Goal: Task Accomplishment & Management: Manage account settings

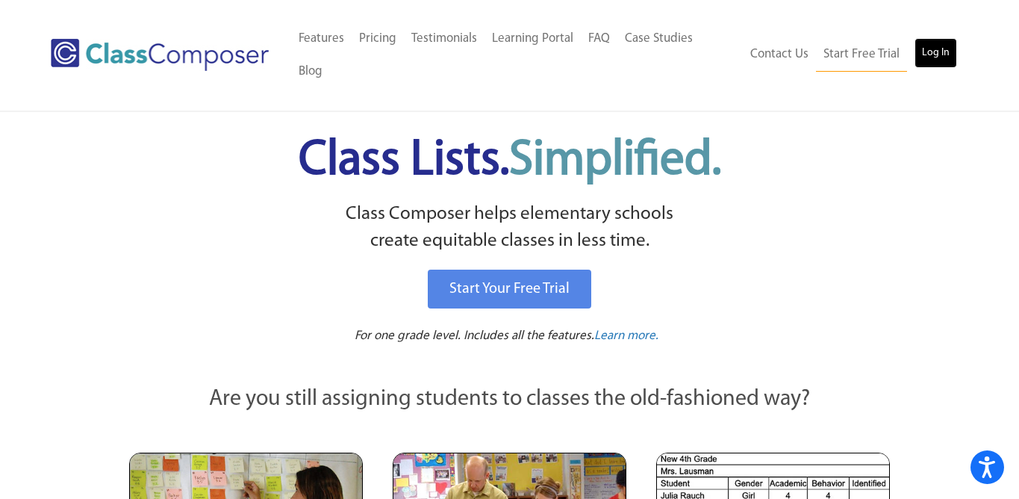
click at [921, 46] on link "Log In" at bounding box center [935, 53] width 43 height 30
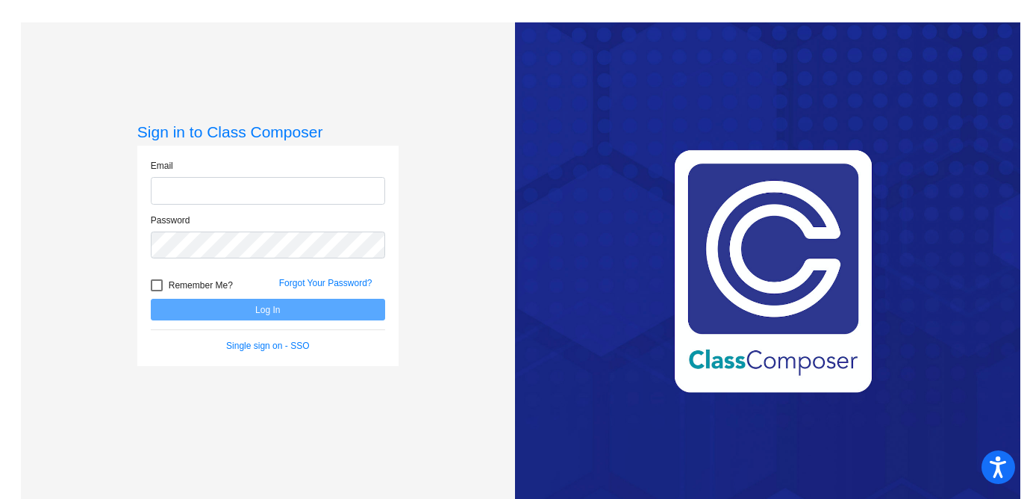
type input "[EMAIL_ADDRESS][DOMAIN_NAME]"
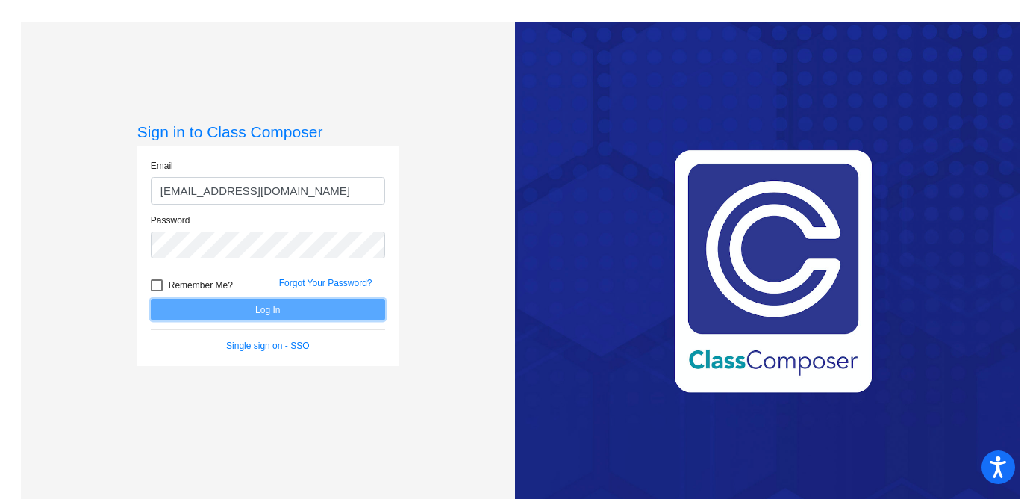
click at [337, 310] on button "Log In" at bounding box center [268, 310] width 234 height 22
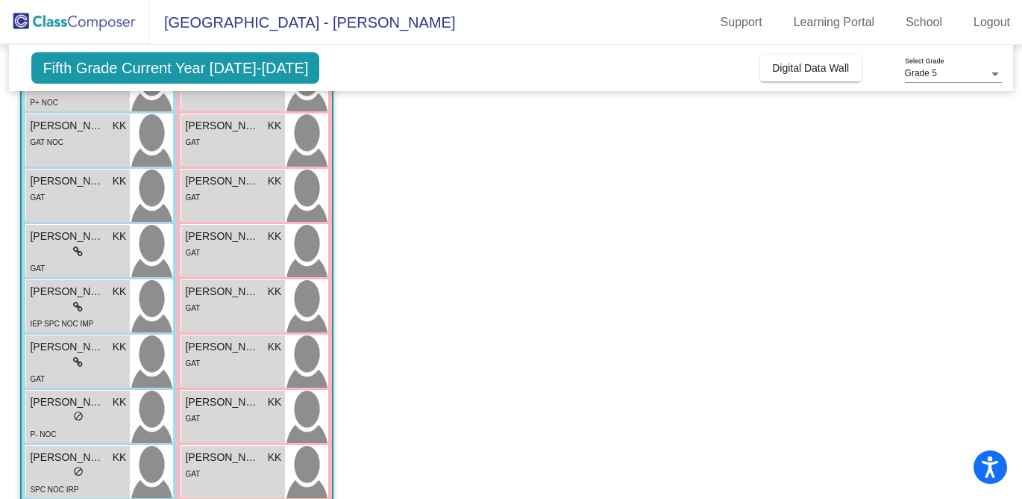
scroll to position [435, 0]
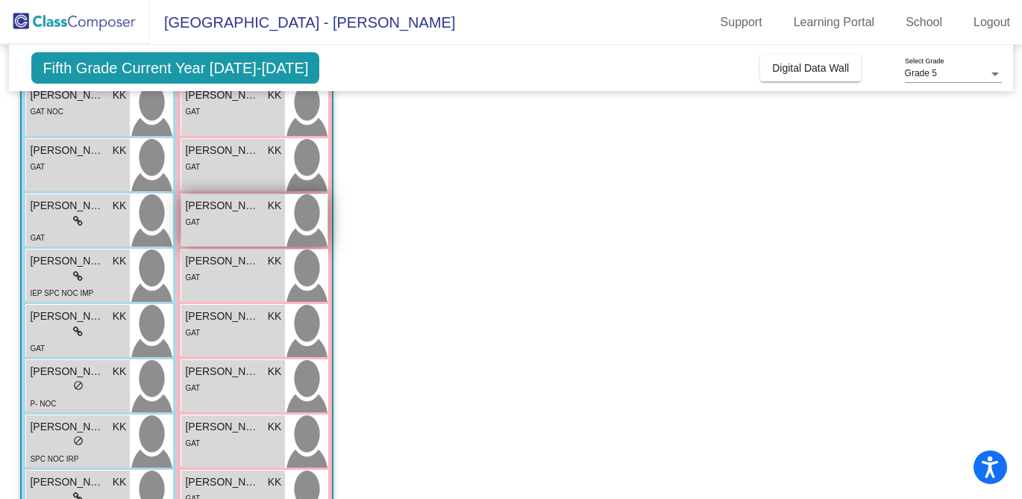
click at [263, 219] on div "GAT" at bounding box center [233, 221] width 96 height 16
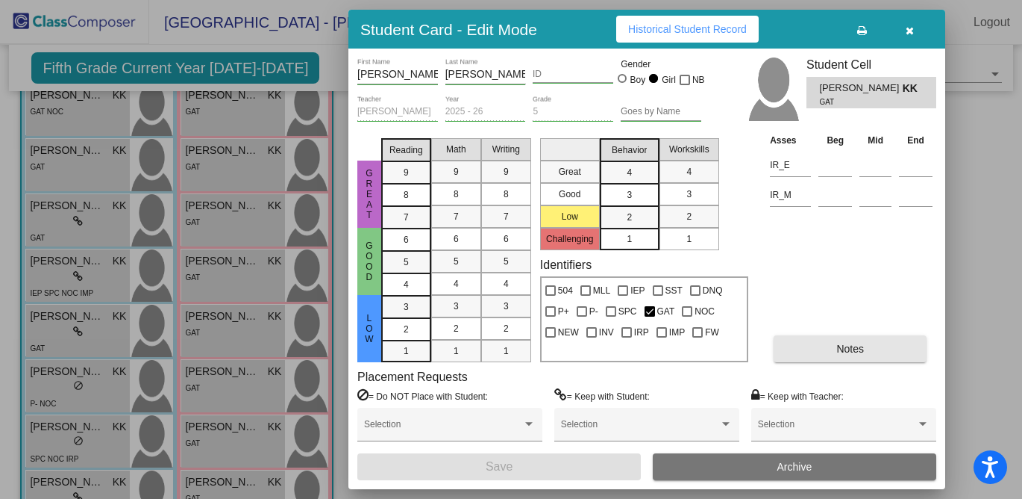
click at [891, 340] on button "Notes" at bounding box center [850, 348] width 153 height 27
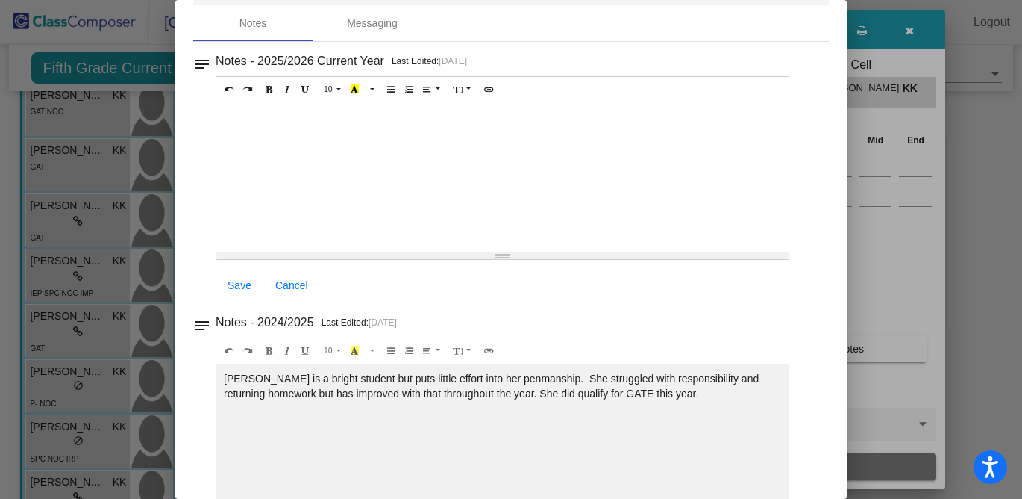
scroll to position [0, 0]
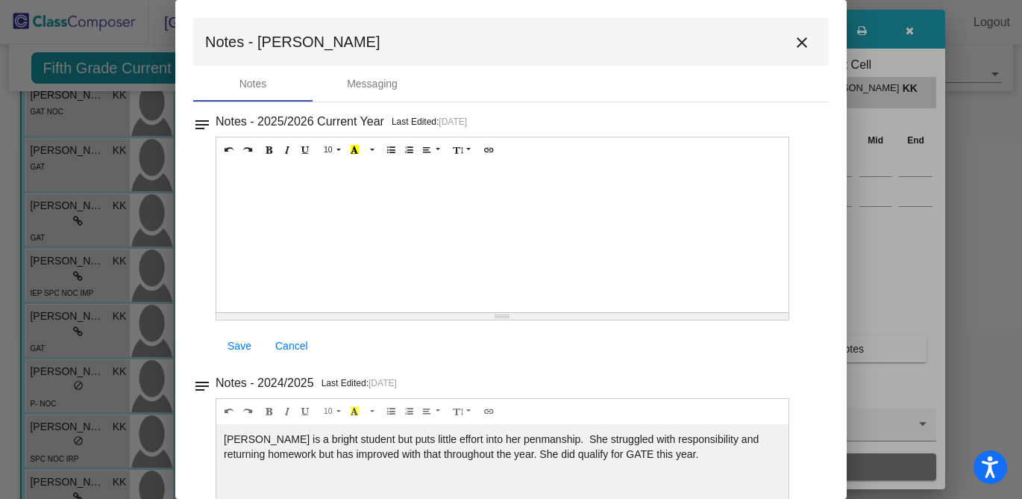
click at [793, 44] on mat-icon "close" at bounding box center [802, 43] width 18 height 18
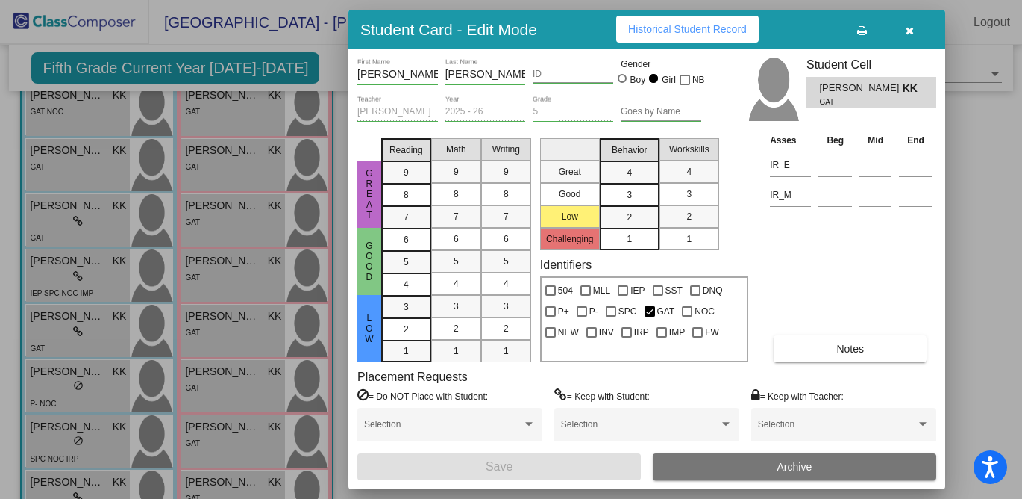
click at [912, 31] on icon "button" at bounding box center [910, 30] width 8 height 10
